Goal: Transaction & Acquisition: Subscribe to service/newsletter

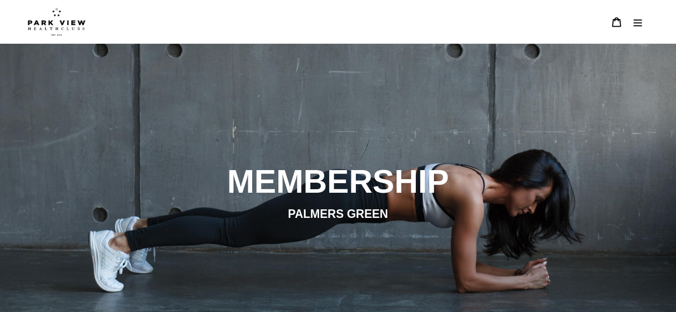
click at [60, 17] on img at bounding box center [57, 22] width 58 height 28
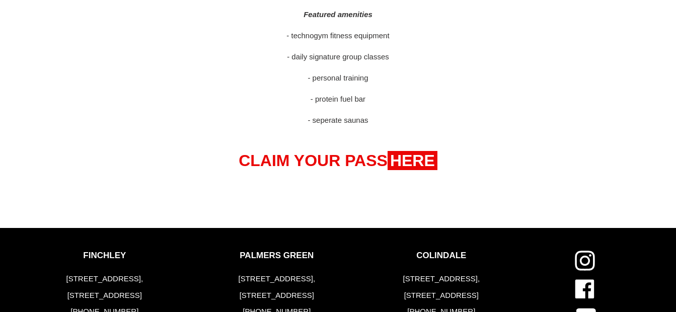
scroll to position [588, 0]
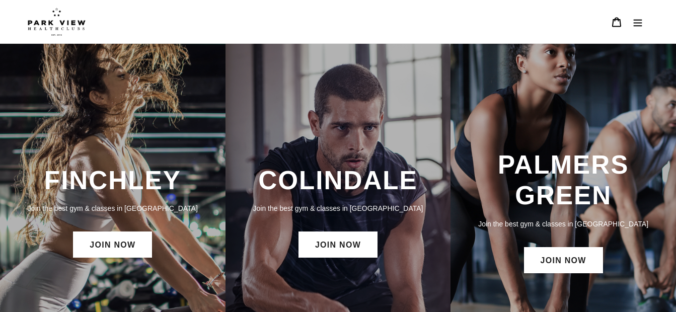
click at [634, 22] on icon "Menu" at bounding box center [638, 22] width 10 height 10
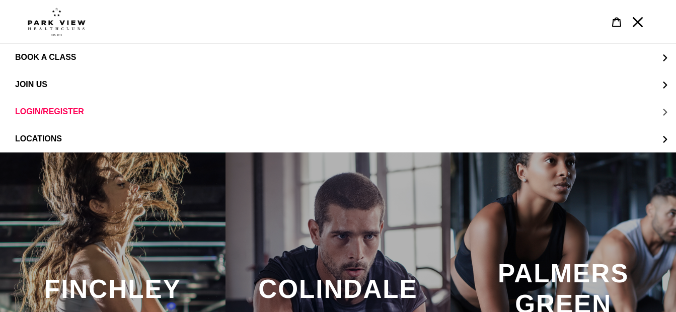
click at [39, 106] on button "LOGIN/REGISTER" at bounding box center [338, 111] width 676 height 27
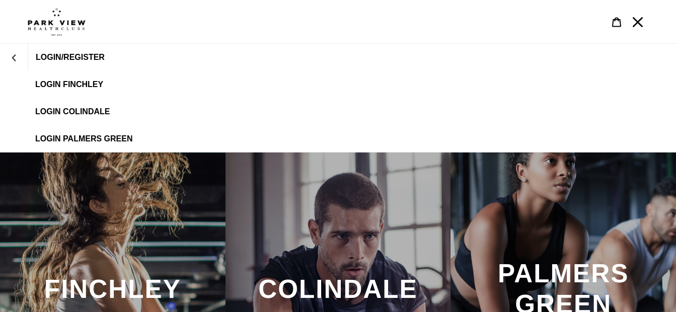
click at [87, 135] on span "LOGIN PALMERS GREEN" at bounding box center [84, 138] width 98 height 9
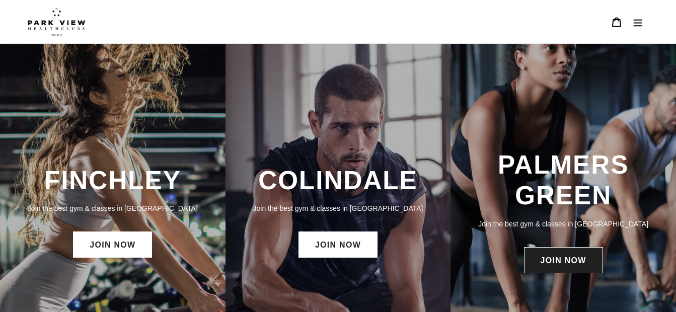
click at [566, 263] on link "JOIN NOW" at bounding box center [563, 260] width 79 height 26
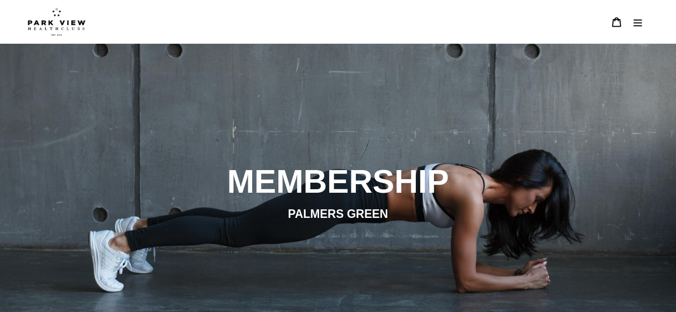
click at [635, 20] on icon "Menu" at bounding box center [638, 22] width 9 height 7
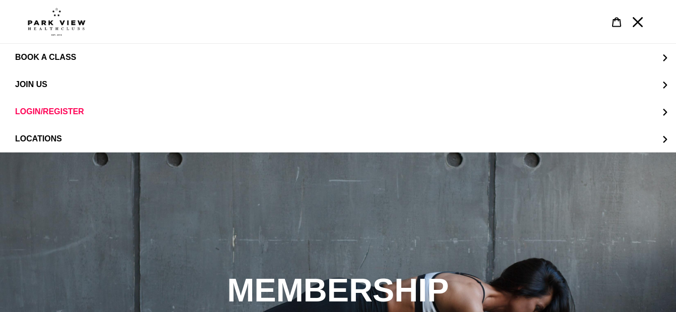
click at [167, 207] on div "slideshow" at bounding box center [338, 309] width 676 height 312
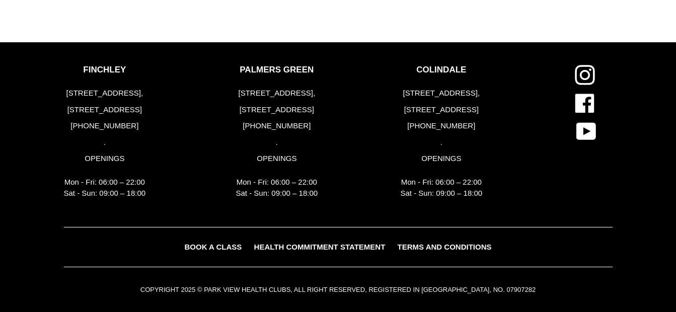
scroll to position [1422, 0]
